Goal: Task Accomplishment & Management: Manage account settings

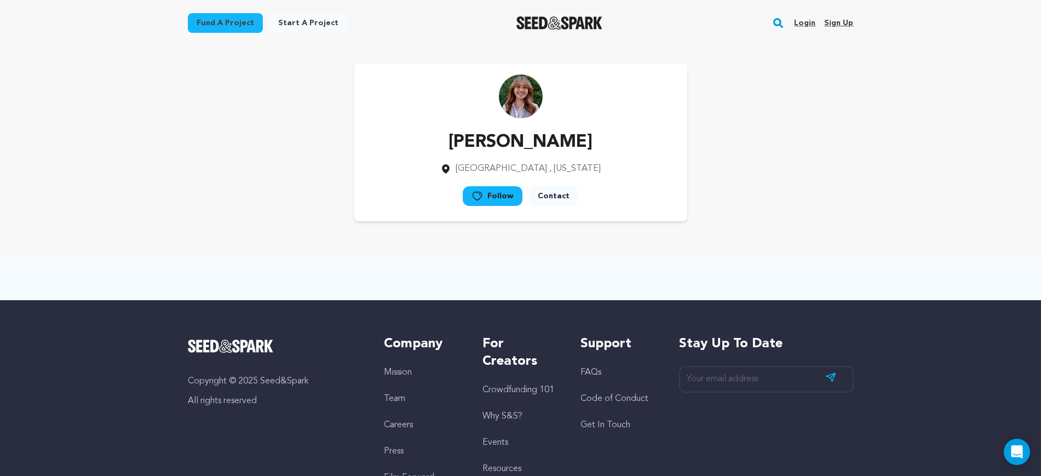
click at [806, 20] on link "Login" at bounding box center [804, 23] width 21 height 18
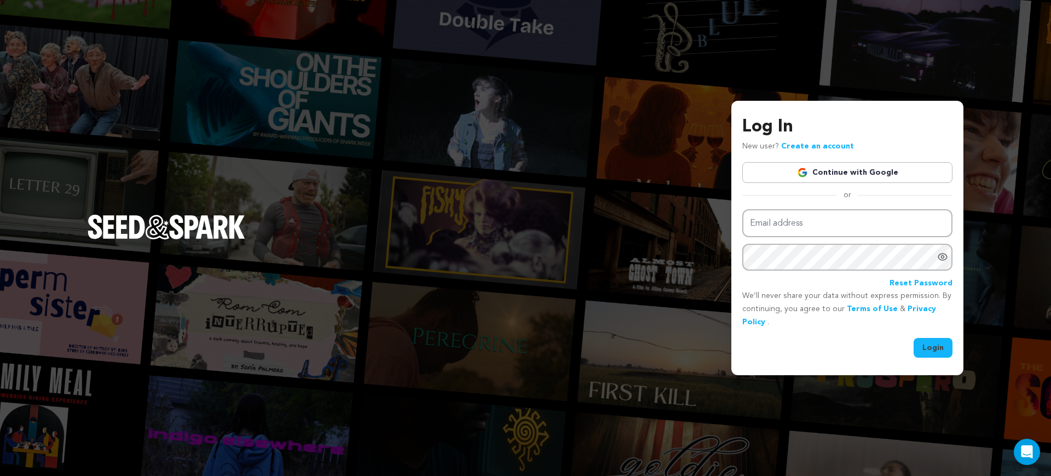
click at [860, 174] on link "Continue with Google" at bounding box center [848, 172] width 210 height 21
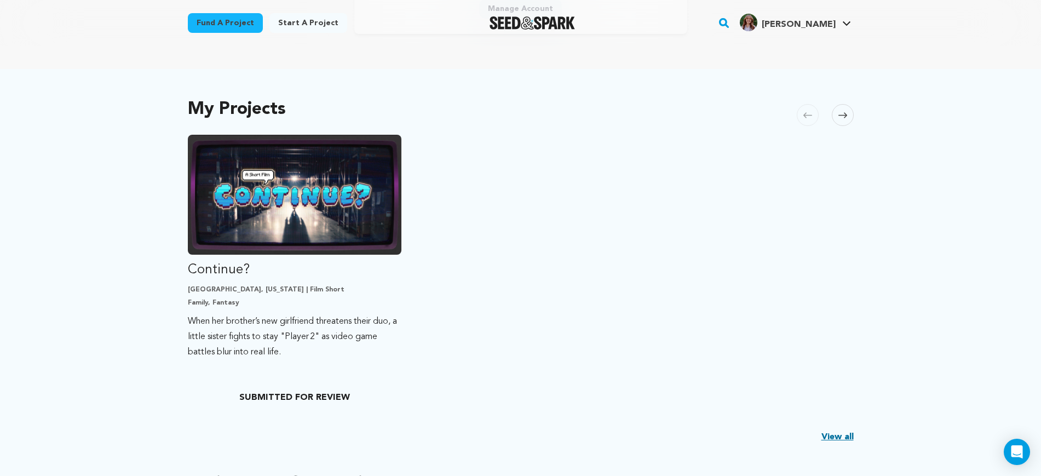
scroll to position [137, 0]
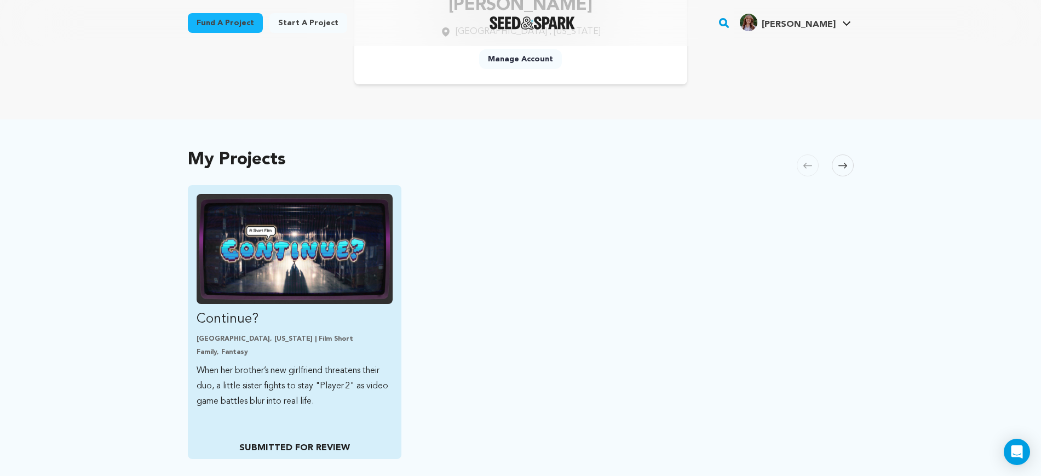
click at [297, 295] on img "Fund Continue?" at bounding box center [295, 249] width 197 height 110
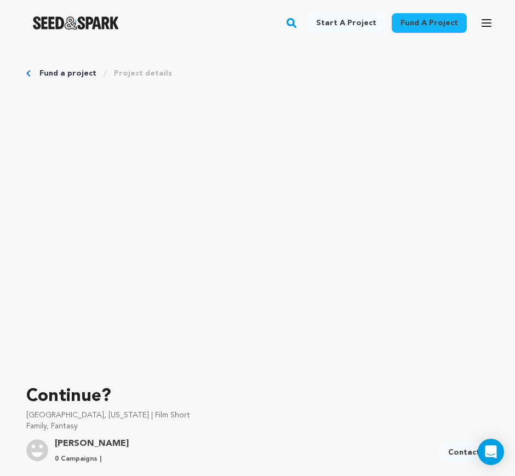
click at [150, 73] on link "Project details" at bounding box center [143, 73] width 58 height 11
click at [151, 73] on link "Project details" at bounding box center [143, 73] width 58 height 11
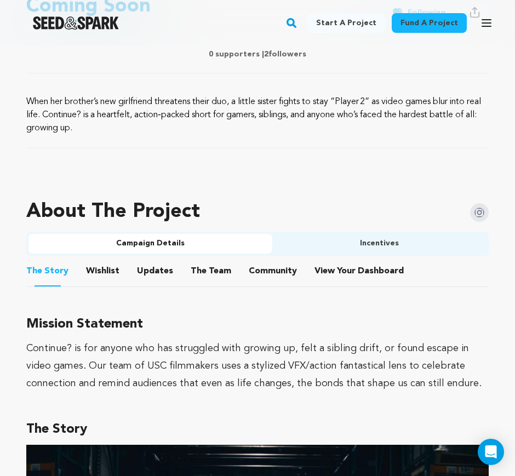
scroll to position [479, 0]
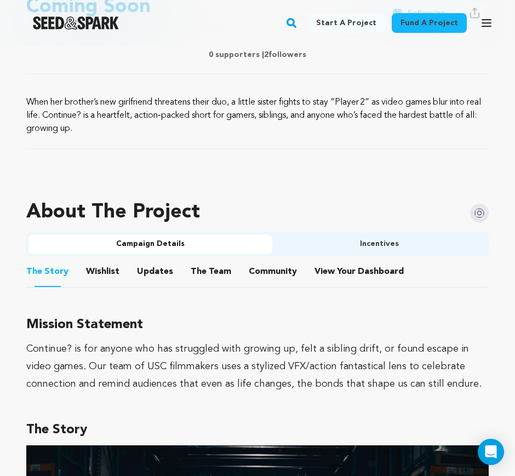
click at [300, 248] on button "Incentives" at bounding box center [379, 244] width 214 height 20
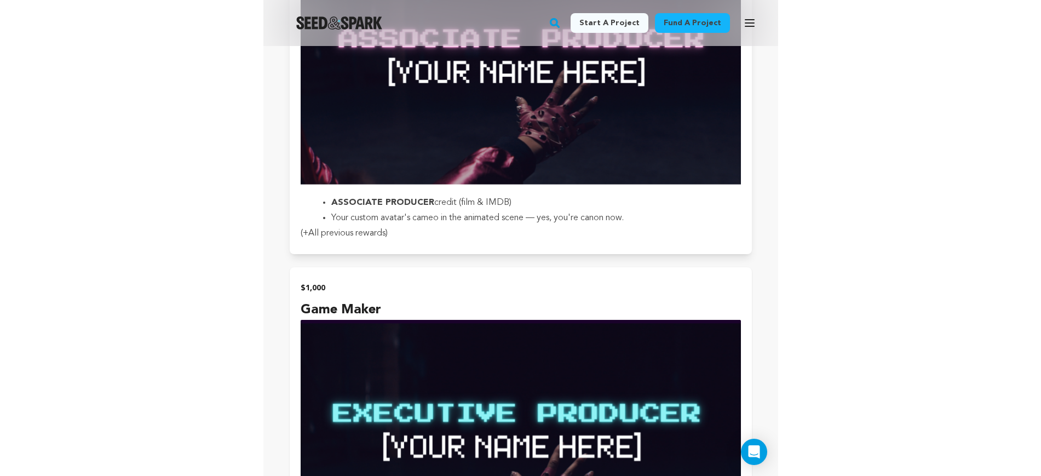
scroll to position [2875, 0]
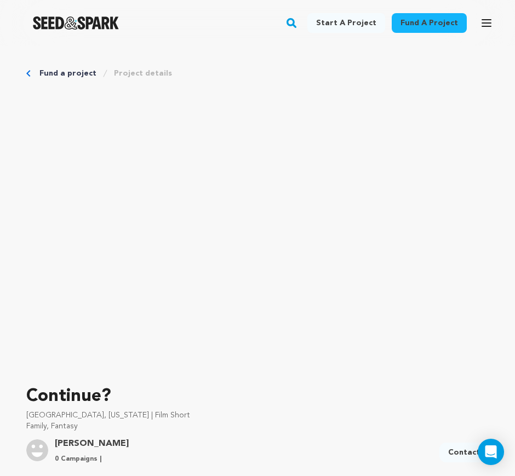
click at [55, 71] on link "Fund a project" at bounding box center [67, 73] width 57 height 11
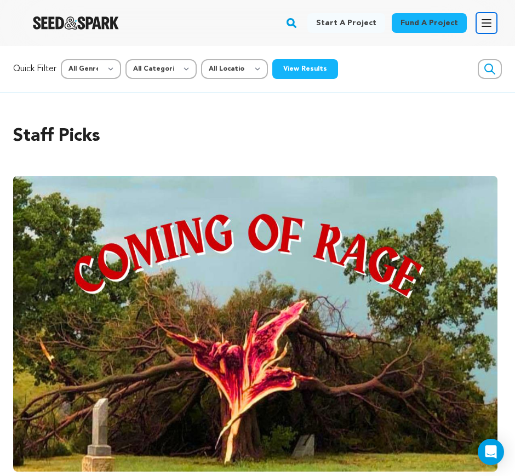
click at [490, 20] on icon "button" at bounding box center [486, 22] width 13 height 13
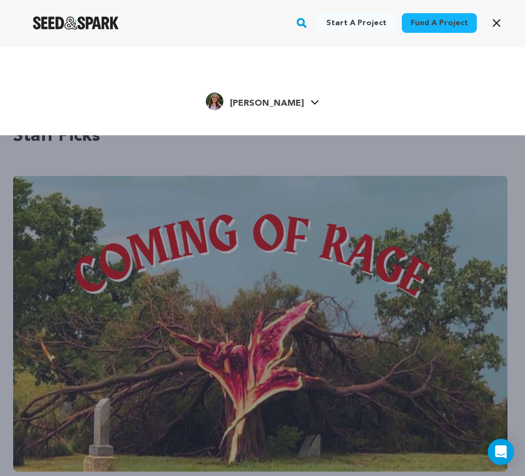
click at [275, 97] on h4 "[PERSON_NAME]" at bounding box center [267, 103] width 74 height 13
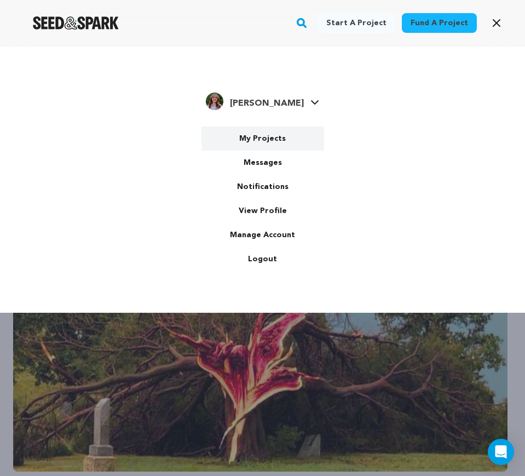
click at [275, 143] on link "My Projects" at bounding box center [263, 139] width 123 height 24
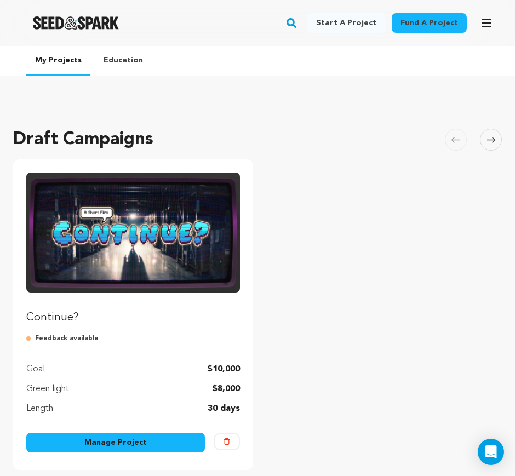
click at [163, 434] on link "Manage Project" at bounding box center [115, 443] width 179 height 20
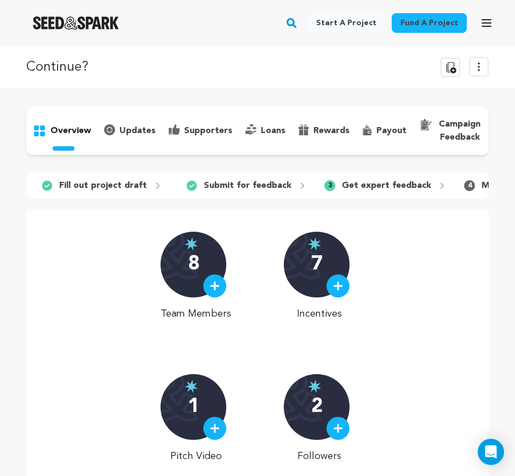
click at [481, 179] on p "Make changes" at bounding box center [511, 185] width 60 height 13
click at [364, 189] on p "Get expert feedback" at bounding box center [386, 185] width 89 height 13
click at [331, 185] on div "3 Get expert feedback" at bounding box center [385, 186] width 140 height 18
click at [324, 185] on span "3" at bounding box center [329, 185] width 11 height 11
click at [146, 130] on p "updates" at bounding box center [137, 130] width 36 height 13
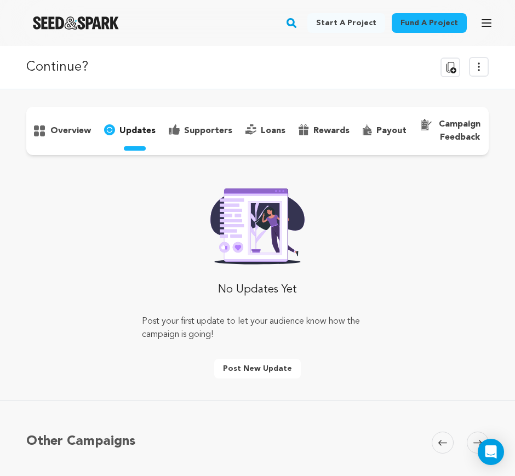
click at [437, 127] on p "campaign feedback" at bounding box center [459, 131] width 45 height 26
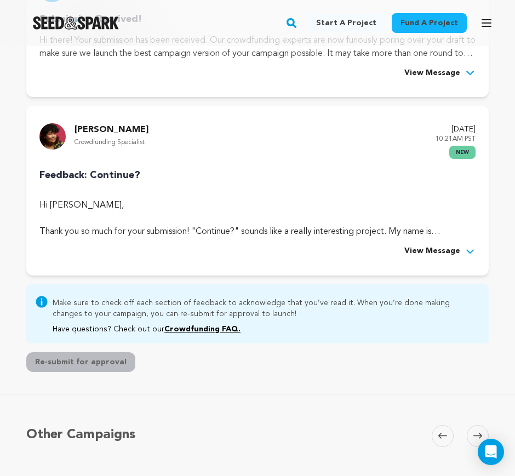
scroll to position [274, 0]
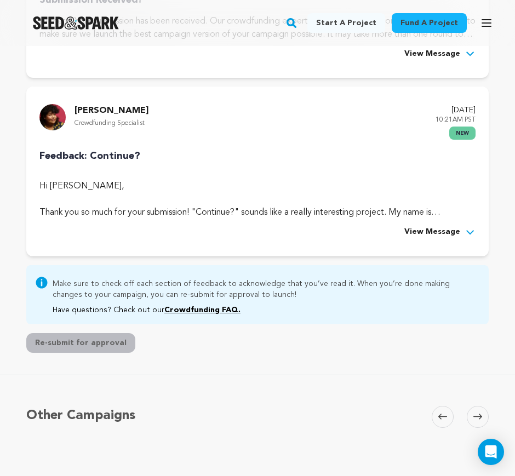
click at [459, 229] on span "View Message" at bounding box center [432, 232] width 56 height 13
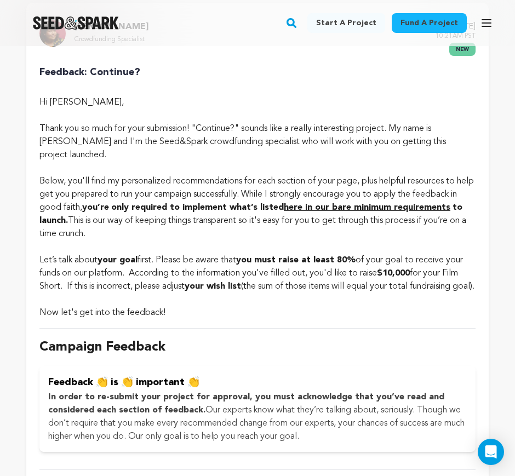
scroll to position [411, 0]
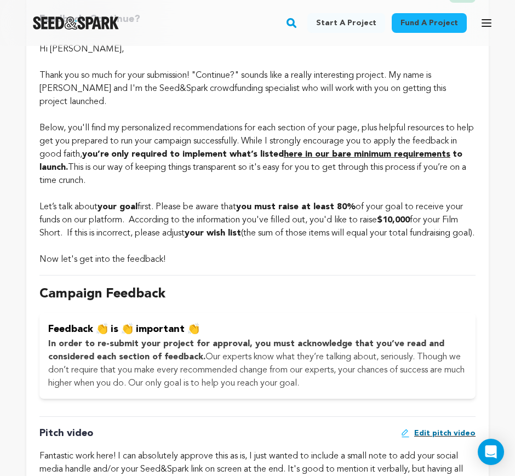
click at [364, 150] on strong "here in our bare minimum requirements" at bounding box center [367, 154] width 166 height 9
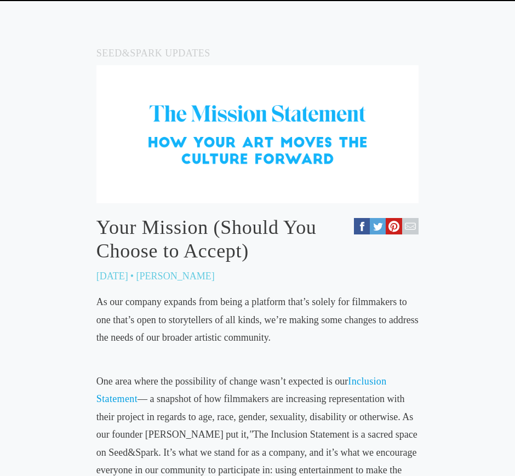
scroll to position [274, 0]
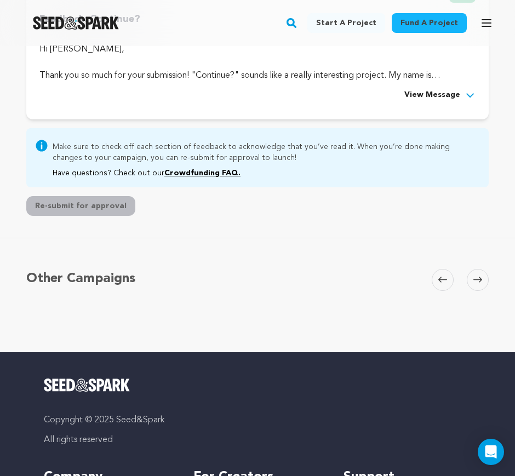
scroll to position [342, 0]
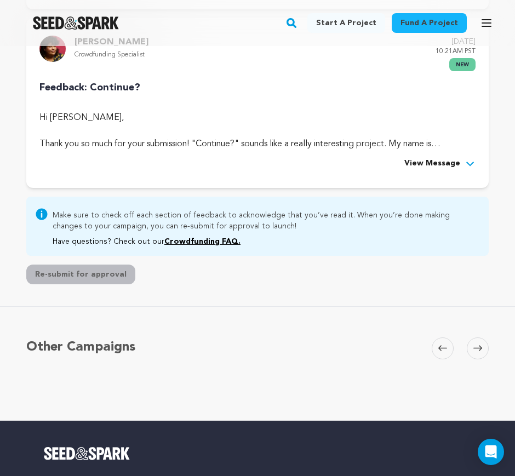
click at [459, 166] on span "View Message" at bounding box center [432, 163] width 56 height 13
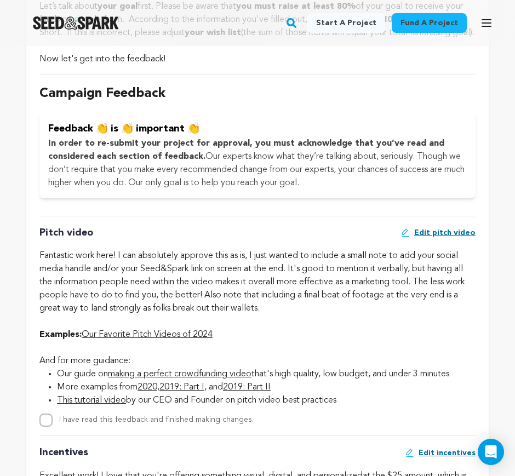
scroll to position [616, 0]
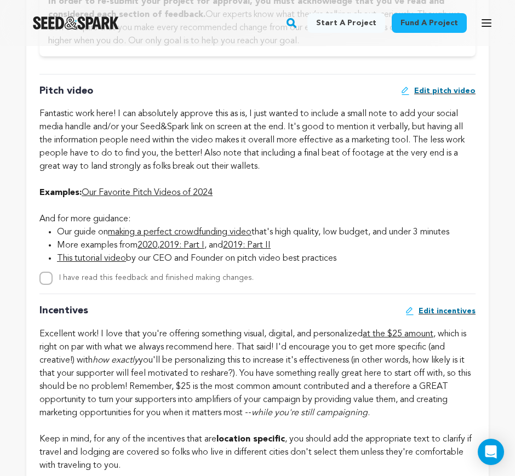
click at [53, 276] on div "I have read this feedback and finished making changes." at bounding box center [257, 278] width 436 height 13
click at [48, 275] on input "I have read this feedback and finished making changes." at bounding box center [45, 278] width 13 height 13
checkbox input "true"
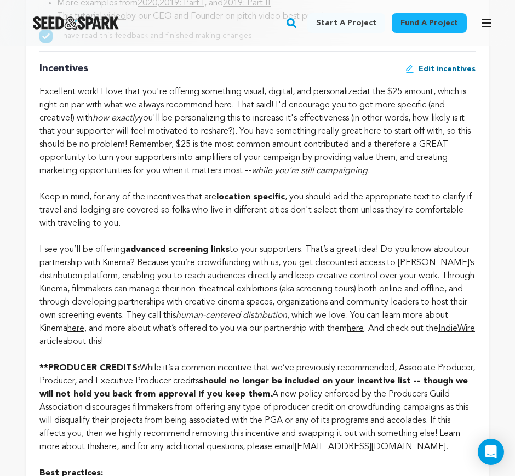
scroll to position [1027, 0]
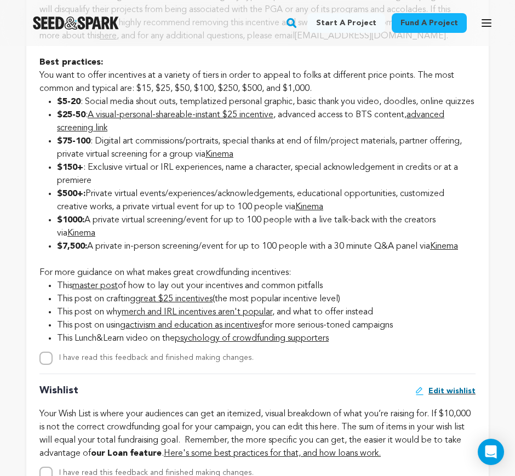
scroll to position [1438, 0]
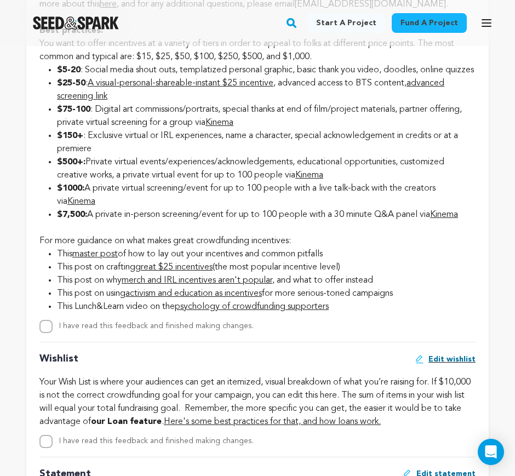
click at [207, 272] on link "great $25 incentives" at bounding box center [173, 267] width 77 height 9
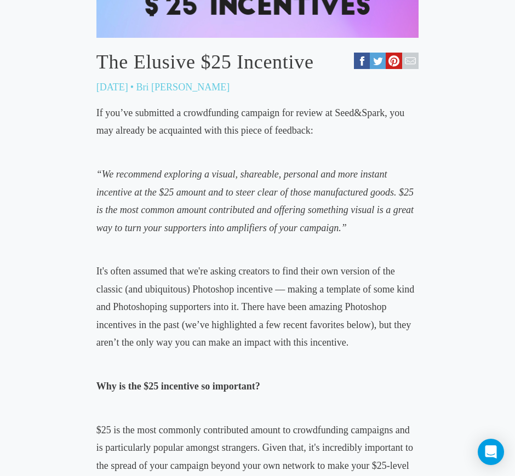
scroll to position [342, 0]
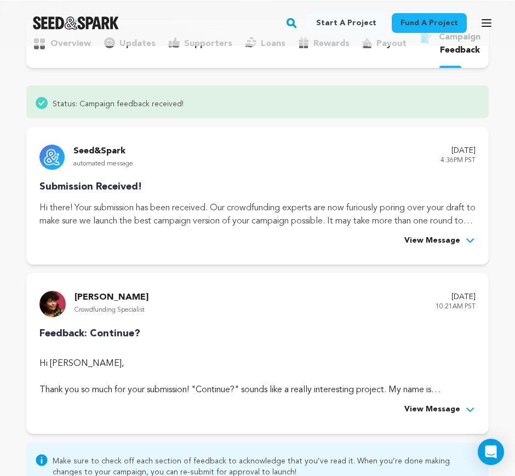
scroll to position [342, 0]
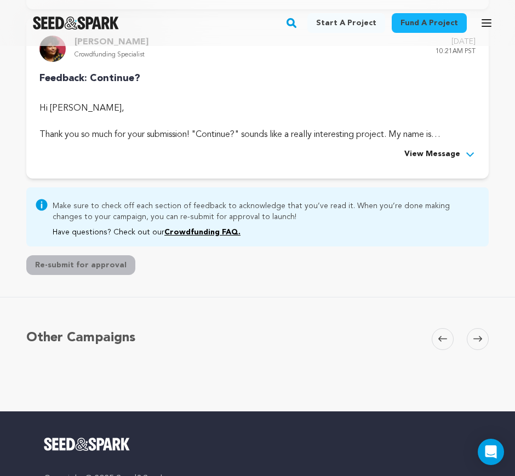
click at [425, 156] on span "View Message" at bounding box center [432, 154] width 56 height 13
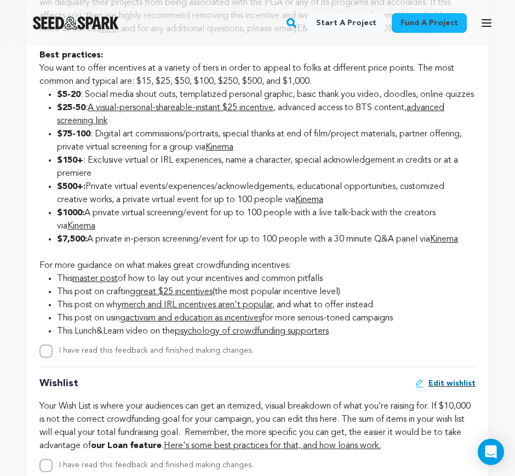
scroll to position [1438, 0]
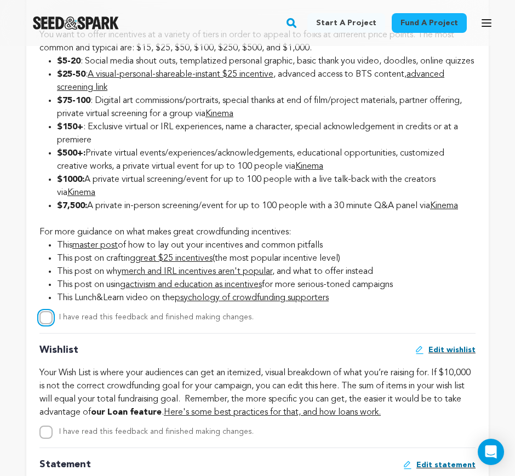
click at [45, 324] on input "I have read this feedback and finished making changes." at bounding box center [45, 317] width 13 height 13
checkbox input "true"
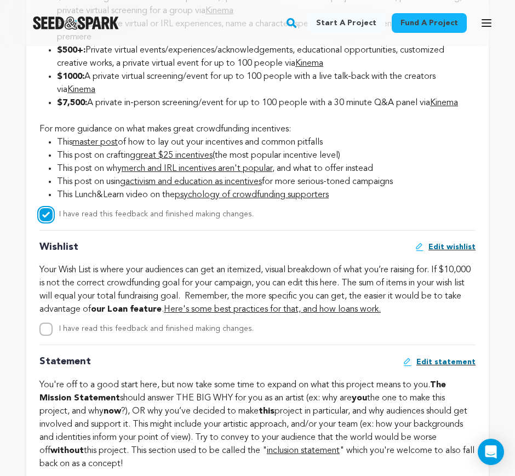
scroll to position [1574, 0]
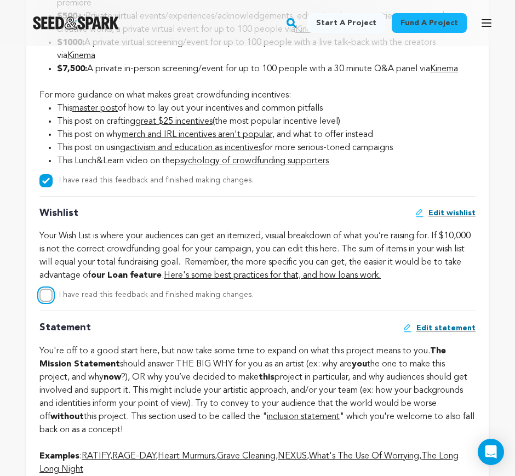
click at [52, 302] on input "I have read this feedback and finished making changes." at bounding box center [45, 295] width 13 height 13
checkbox input "true"
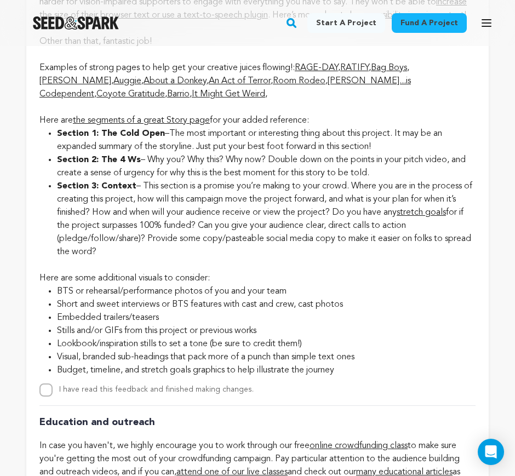
scroll to position [2190, 0]
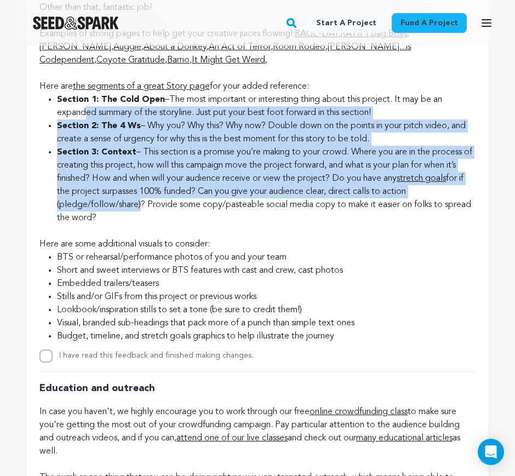
drag, startPoint x: 136, startPoint y: 249, endPoint x: 92, endPoint y: 173, distance: 88.1
click at [85, 156] on ul "Section 1: The Cold Open –The most important or interesting thing about this pr…" at bounding box center [257, 158] width 436 height 131
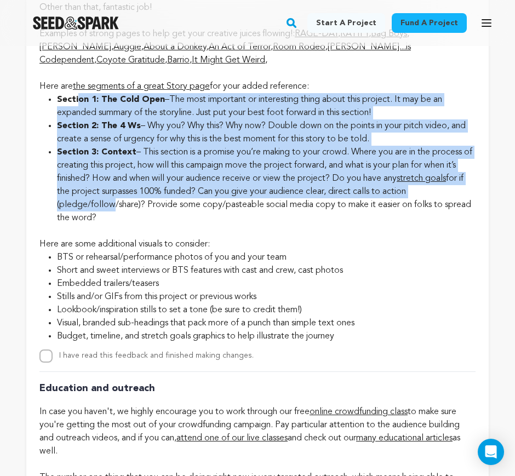
drag, startPoint x: 110, startPoint y: 248, endPoint x: 78, endPoint y: 145, distance: 108.4
click at [78, 145] on ul "Section 1: The Cold Open –The most important or interesting thing about this pr…" at bounding box center [257, 158] width 436 height 131
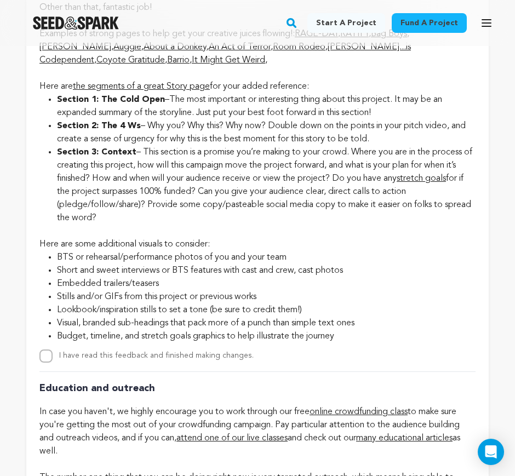
drag, startPoint x: 103, startPoint y: 260, endPoint x: 58, endPoint y: 141, distance: 127.0
click at [58, 141] on ul "Section 1: The Cold Open –The most important or interesting thing about this pr…" at bounding box center [257, 158] width 436 height 131
copy ul "Section 1: The Cold Open –The most important or interesting thing about this pr…"
click at [297, 343] on li "Budget, timeline, and stretch goals graphics to help illustrate the journey" at bounding box center [266, 336] width 418 height 13
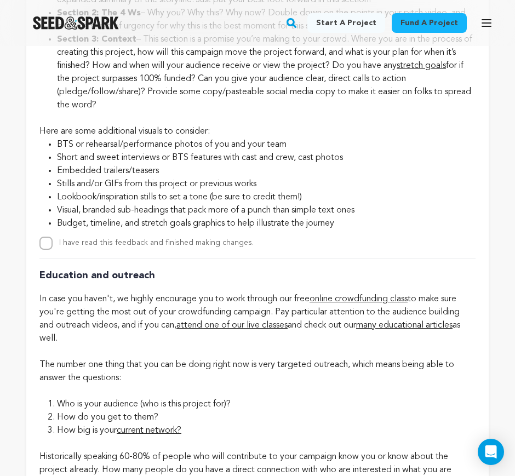
scroll to position [2327, 0]
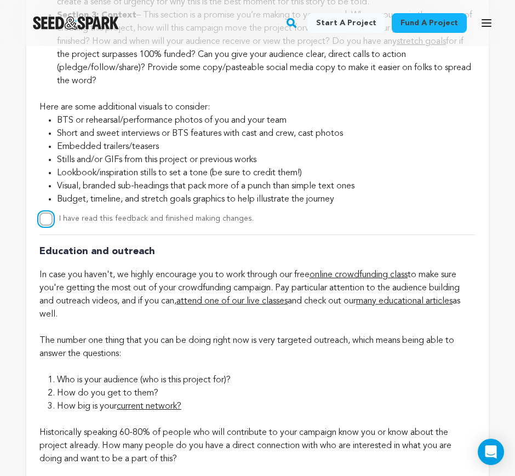
click at [50, 226] on input "I have read this feedback and finished making changes." at bounding box center [45, 218] width 13 height 13
checkbox input "true"
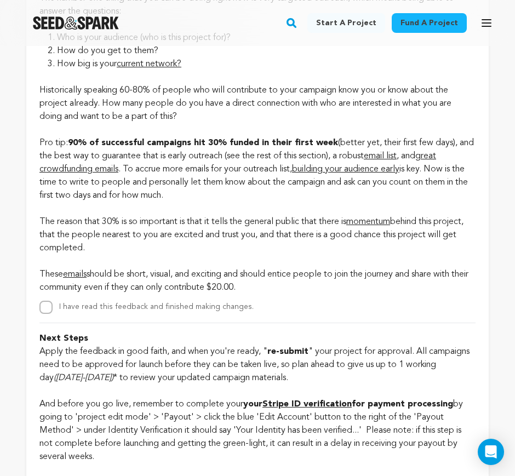
scroll to position [2738, 0]
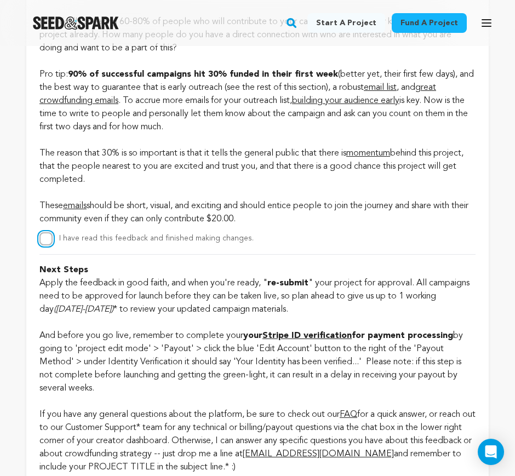
click at [45, 245] on input "I have read this feedback and finished making changes." at bounding box center [45, 238] width 13 height 13
checkbox input "true"
click at [396, 92] on span "email list" at bounding box center [380, 87] width 33 height 9
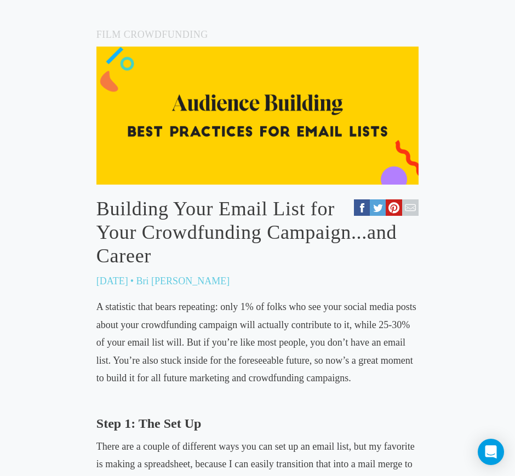
scroll to position [274, 0]
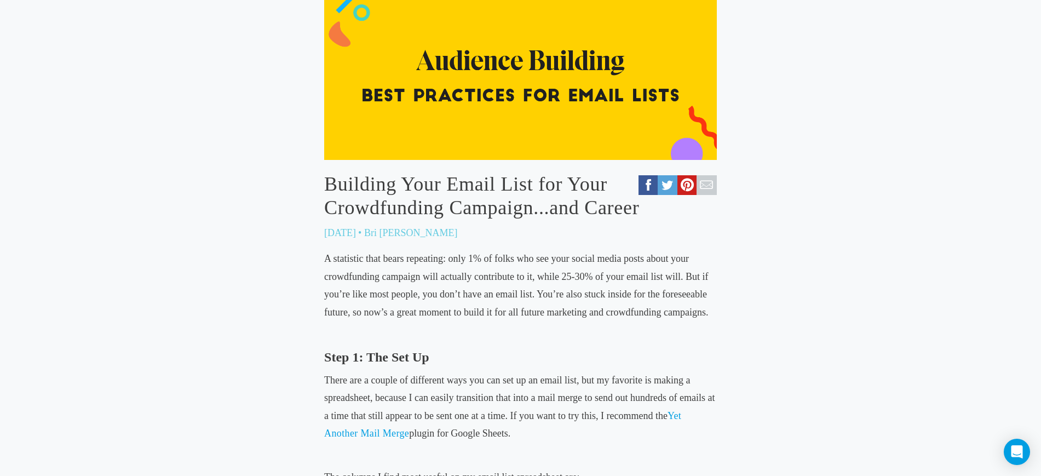
scroll to position [274, 0]
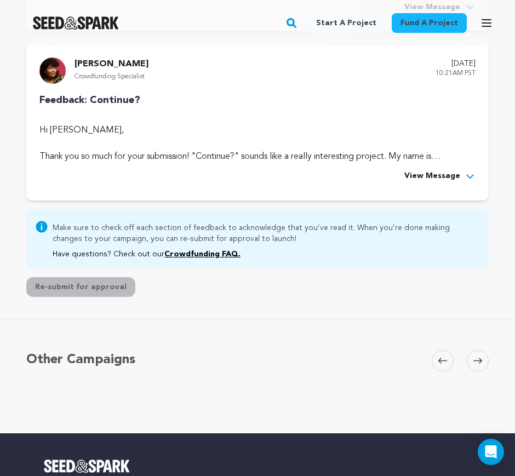
scroll to position [342, 0]
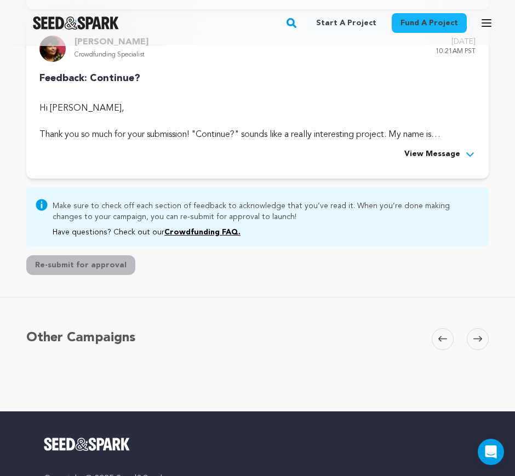
click at [443, 158] on span "View Message" at bounding box center [432, 154] width 56 height 13
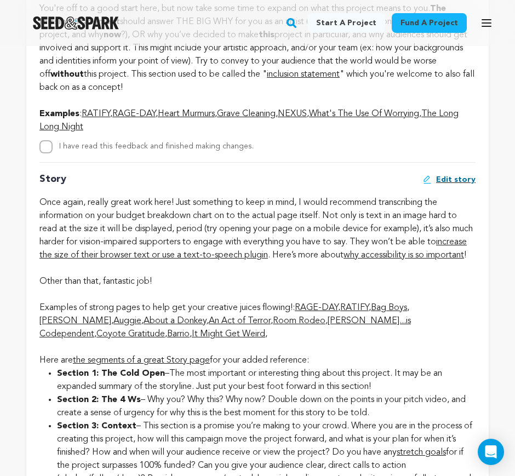
scroll to position [1780, 0]
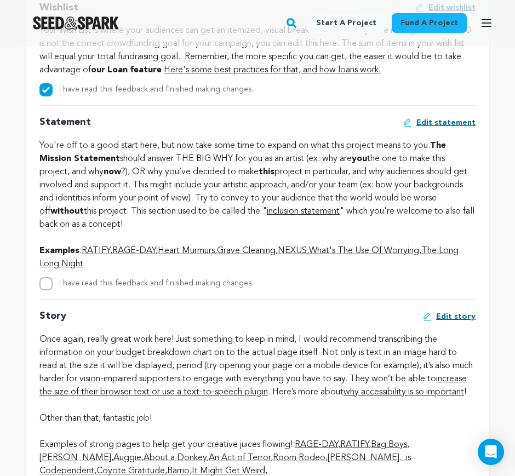
click at [92, 287] on label "I have read this feedback and finished making changes." at bounding box center [156, 283] width 194 height 8
click at [53, 290] on input "I have read this feedback and finished making changes." at bounding box center [45, 283] width 13 height 13
checkbox input "true"
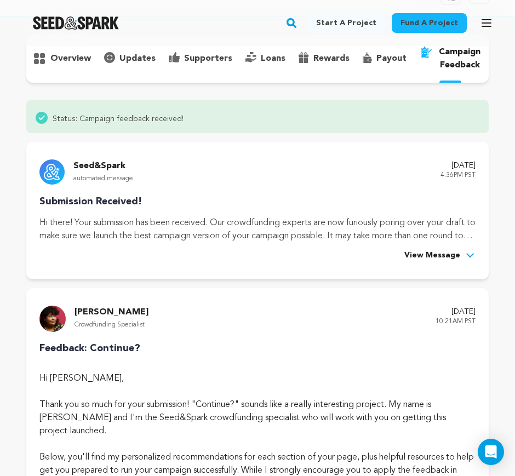
scroll to position [0, 0]
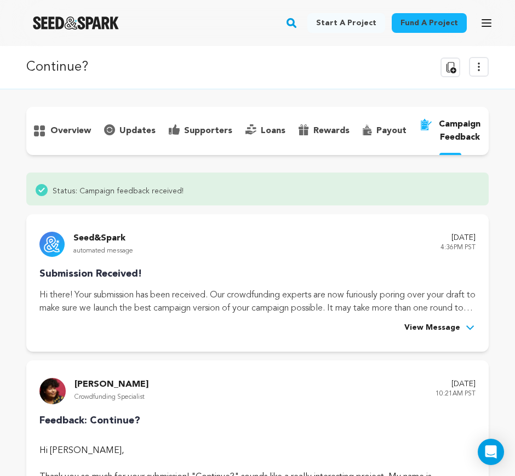
click at [485, 68] on button "View more option" at bounding box center [479, 67] width 20 height 20
click at [55, 135] on p "overview" at bounding box center [70, 130] width 41 height 13
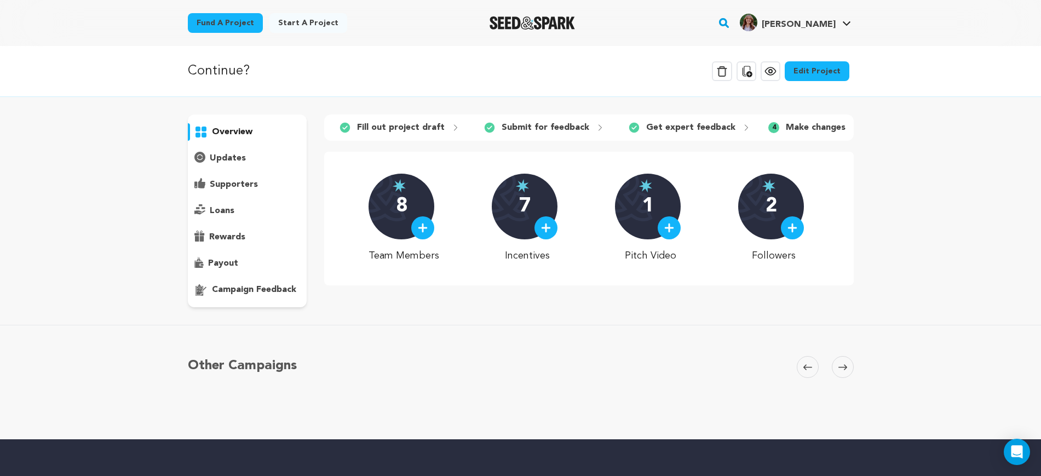
click at [380, 132] on p "Fill out project draft" at bounding box center [401, 127] width 88 height 13
click at [514, 127] on p "Submit for feedback" at bounding box center [546, 127] width 88 height 13
click at [514, 76] on link "Edit Project" at bounding box center [817, 71] width 65 height 20
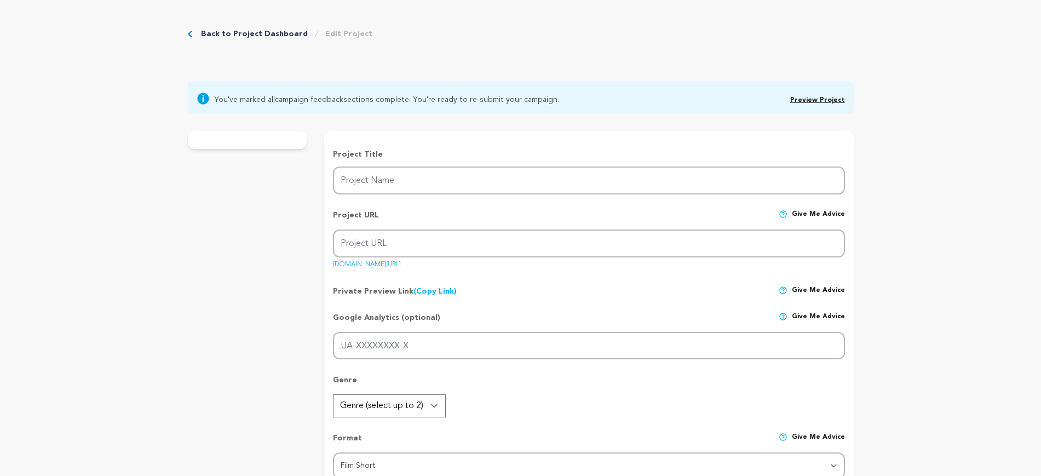
type input "Continue?"
type input "continue"
type input "When her brother’s new girlfriend threatens their duo, a little sister fights t…"
type textarea "When her brother’s new girlfriend threatens their duo, a little sister fights t…"
type textarea "Continue? is for anyone who has struggled with growing up, felt a sibling drift…"
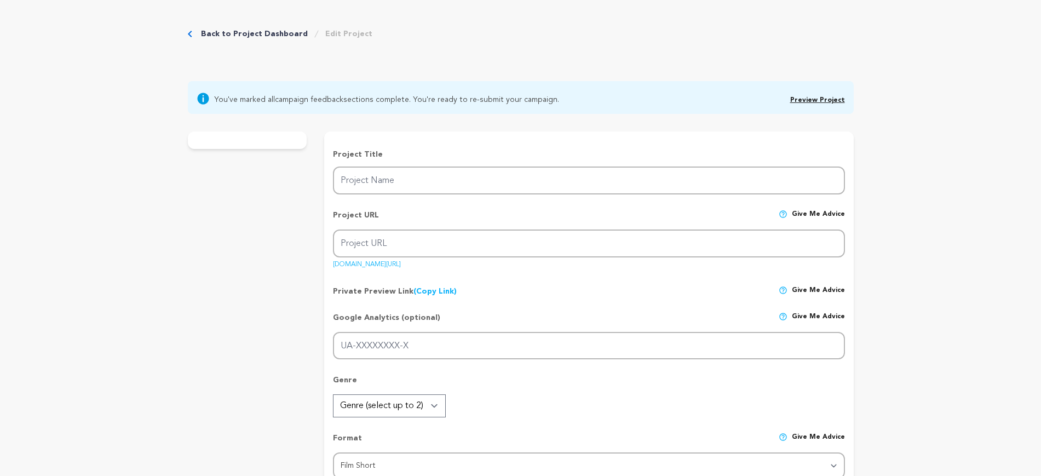
type textarea "University of Southern California"
radio input "true"
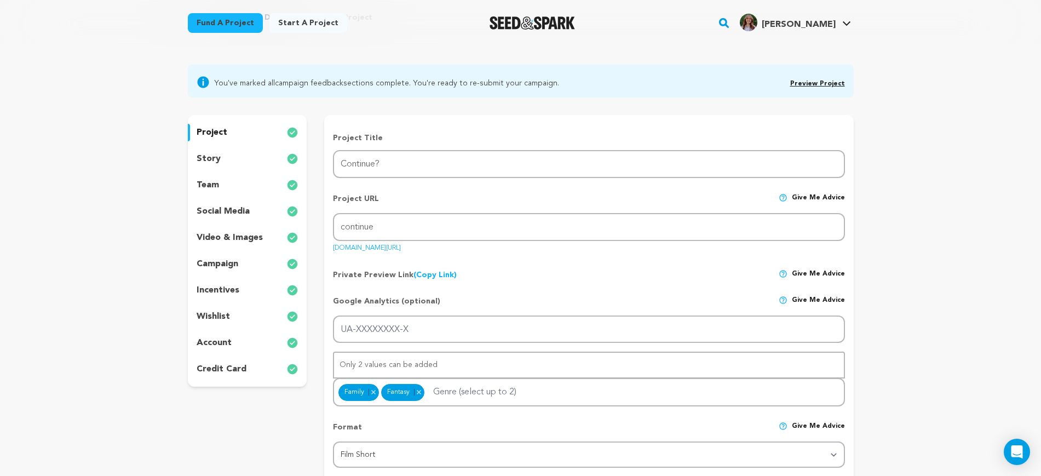
scroll to position [137, 0]
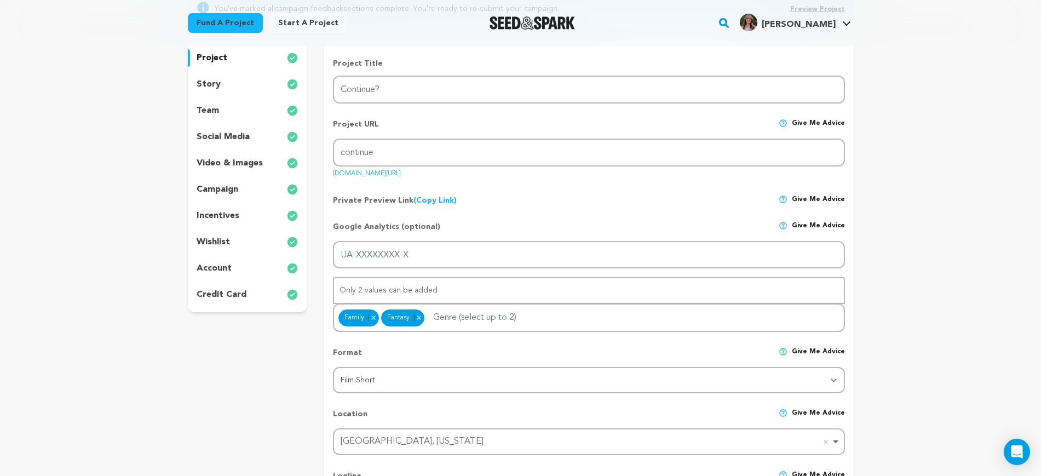
click at [231, 269] on div "account" at bounding box center [247, 269] width 119 height 18
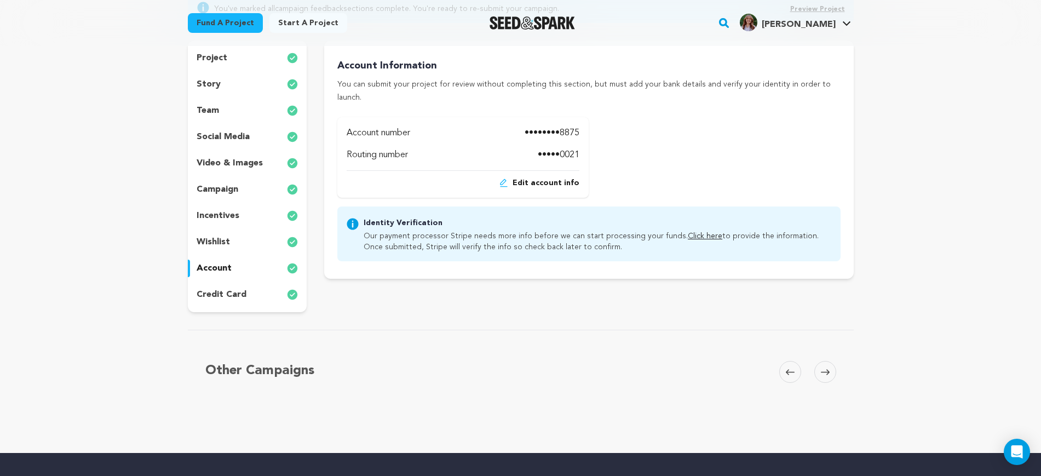
click at [216, 292] on p "credit card" at bounding box center [222, 294] width 50 height 13
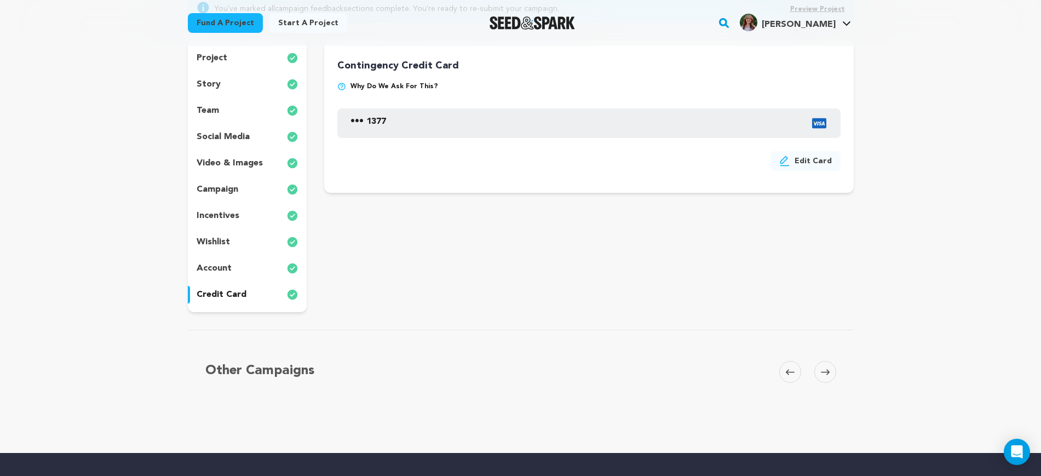
click at [215, 270] on p "account" at bounding box center [214, 268] width 35 height 13
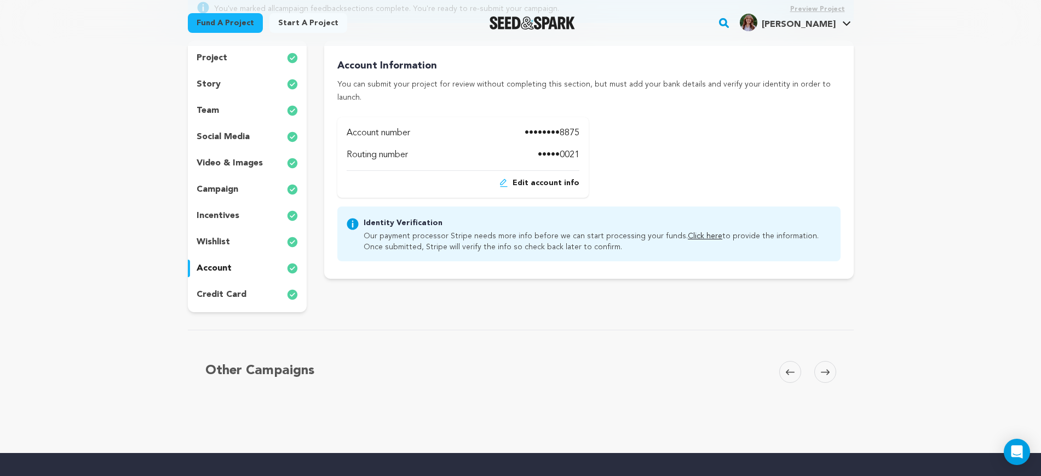
click at [218, 241] on p "wishlist" at bounding box center [213, 241] width 33 height 13
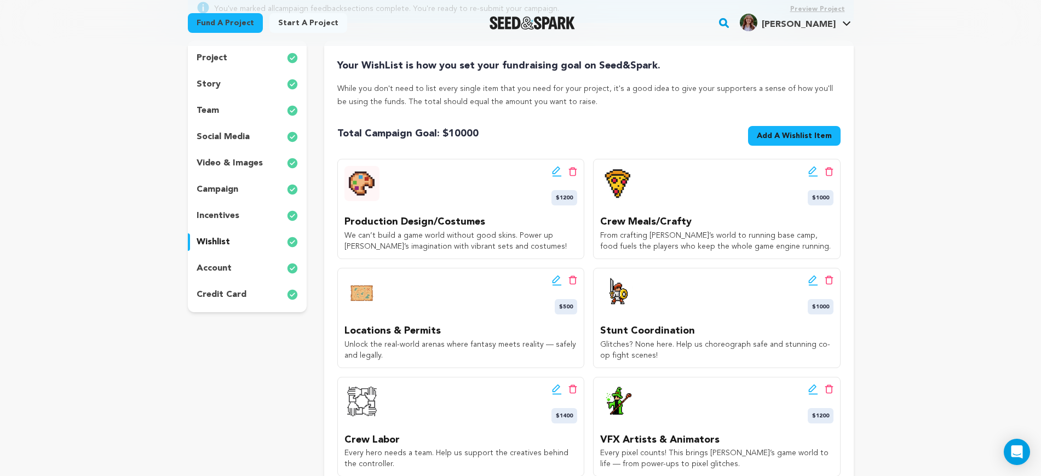
click at [217, 268] on p "account" at bounding box center [214, 268] width 35 height 13
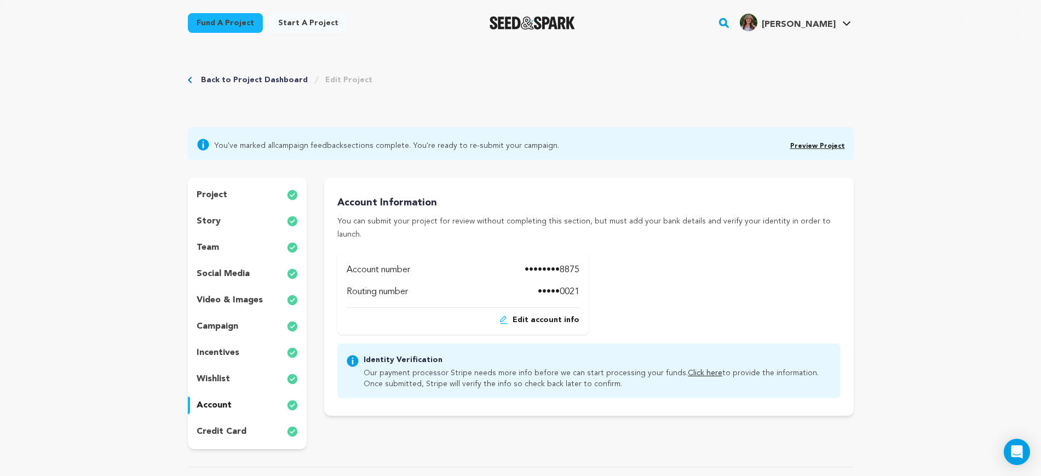
click at [196, 81] on div "Back to Project Dashboard Edit Project" at bounding box center [280, 79] width 185 height 11
click at [204, 79] on link "Back to Project Dashboard" at bounding box center [254, 79] width 107 height 11
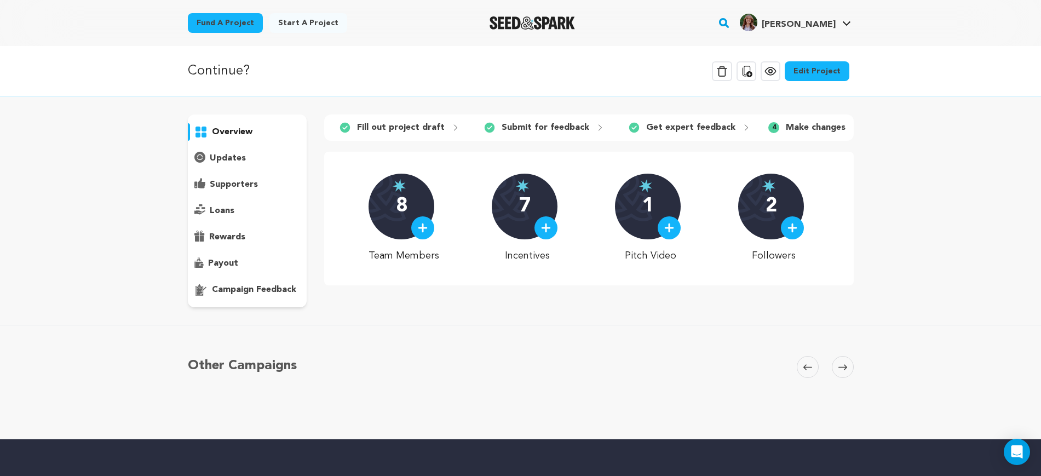
click at [273, 284] on p "campaign feedback" at bounding box center [254, 289] width 84 height 13
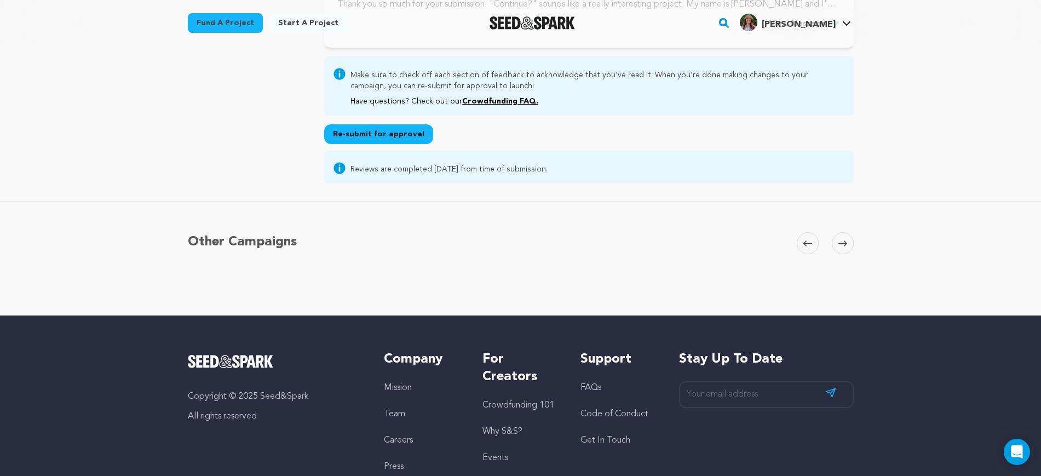
scroll to position [269, 0]
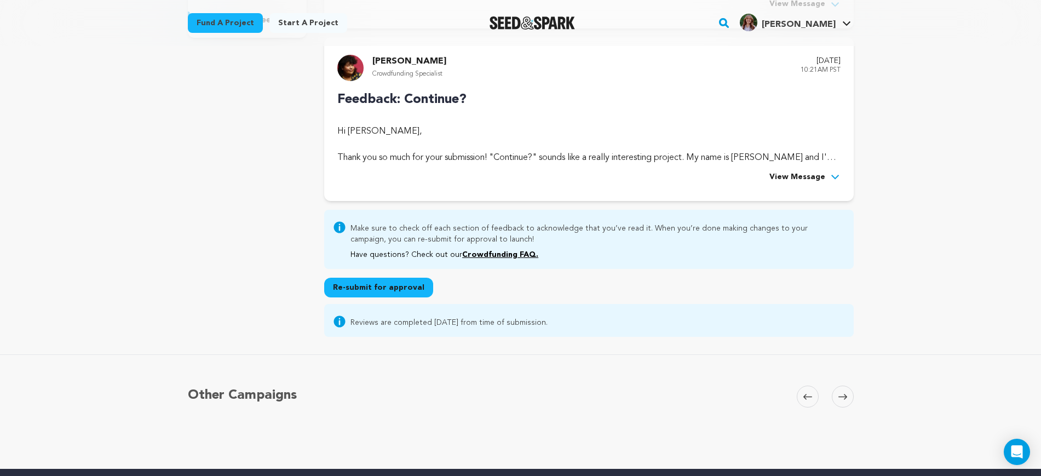
click at [805, 176] on span "View Message" at bounding box center [797, 177] width 56 height 13
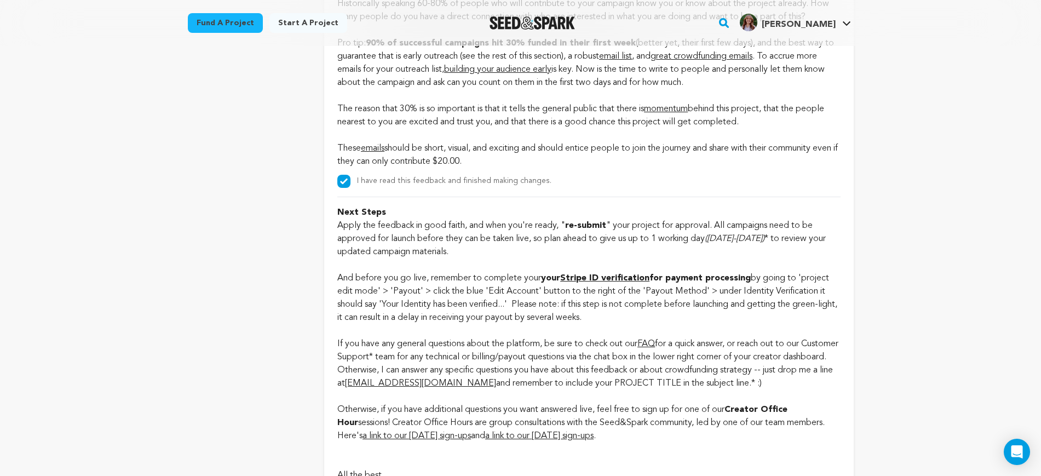
scroll to position [2495, 0]
click at [625, 283] on strong "Stripe ID verification" at bounding box center [604, 278] width 89 height 9
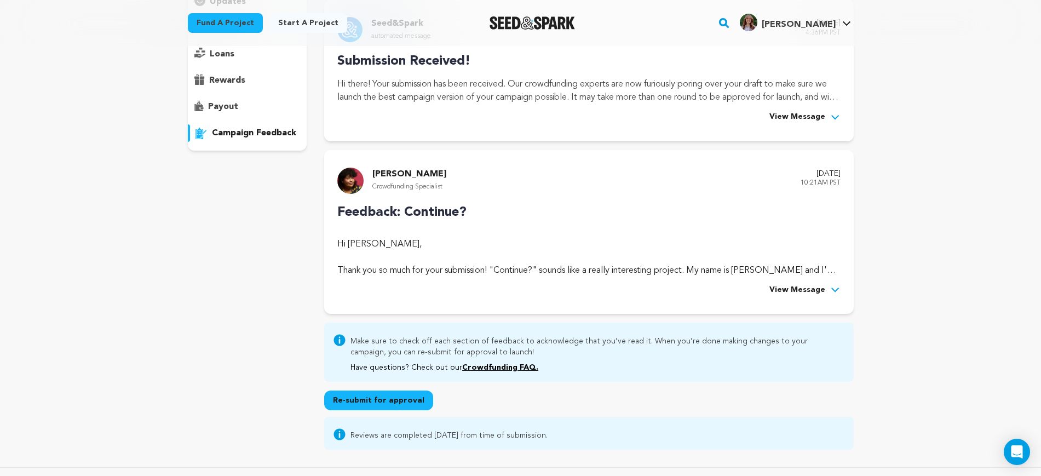
scroll to position [133, 0]
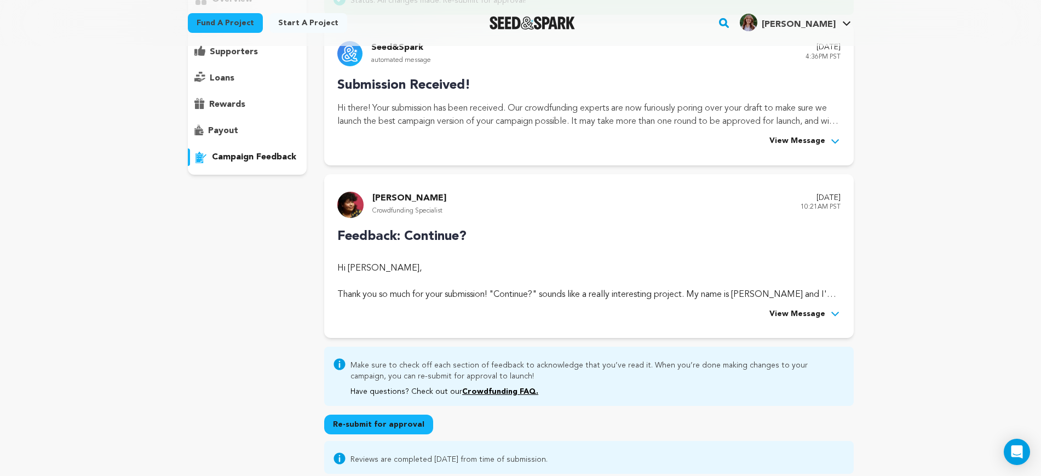
click at [799, 308] on span "View Message" at bounding box center [797, 314] width 56 height 13
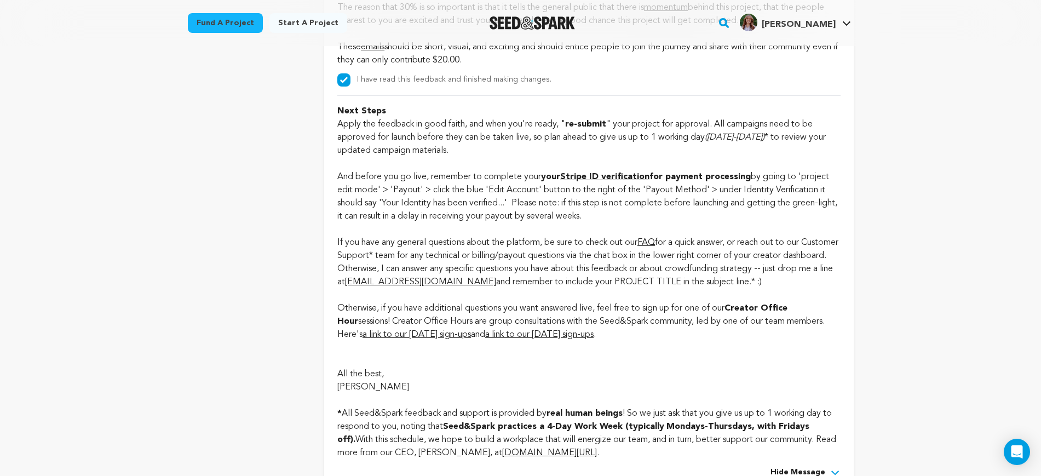
scroll to position [2665, 0]
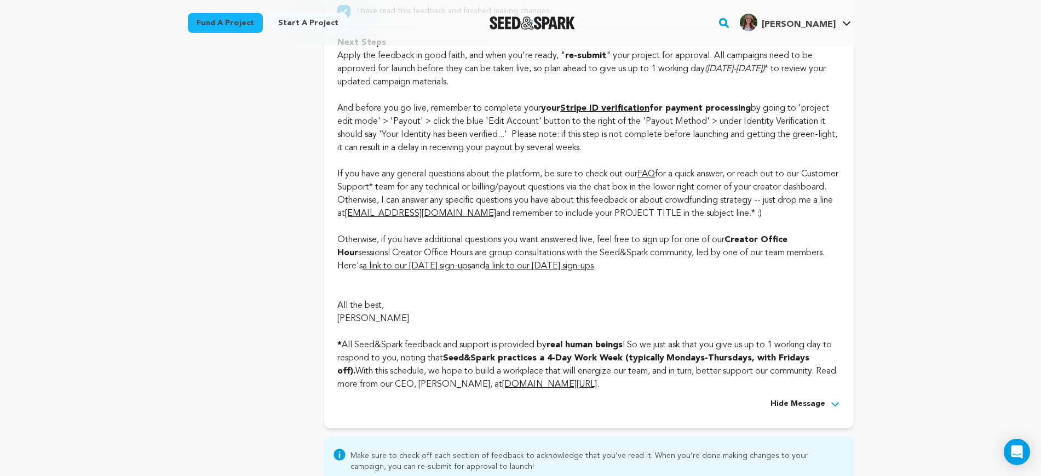
drag, startPoint x: 337, startPoint y: 118, endPoint x: 619, endPoint y: 165, distance: 285.3
click at [619, 154] on p "And before you go live, remember to complete your your Stripe ID verification f…" at bounding box center [588, 128] width 503 height 53
click at [595, 168] on p at bounding box center [588, 160] width 503 height 13
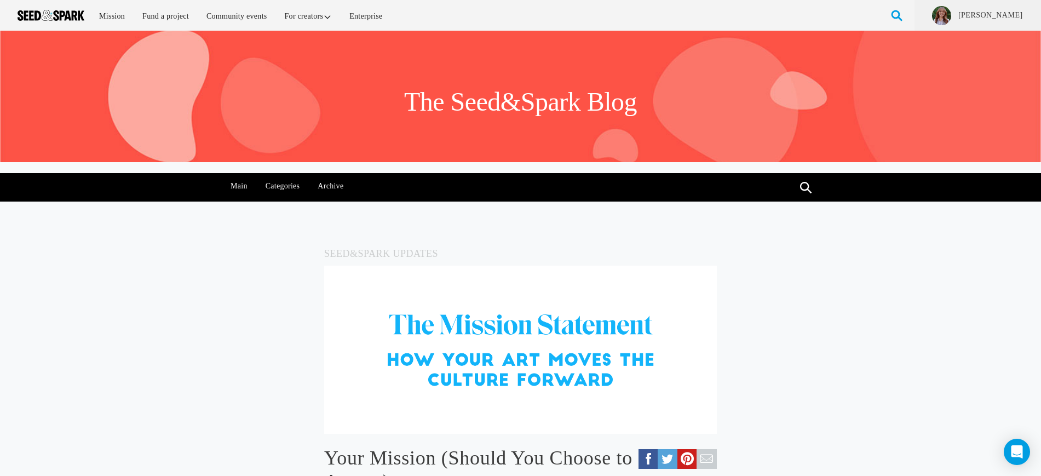
scroll to position [274, 0]
